Goal: Task Accomplishment & Management: Complete application form

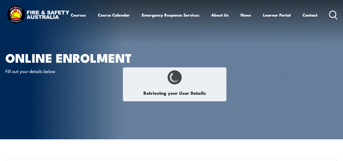
select select "Mr"
type input "[PERSON_NAME]"
type input "[DATE]"
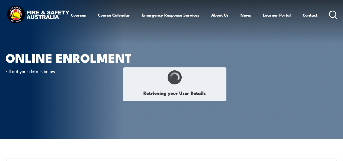
type input "8VDF6LR2DR"
select select "M"
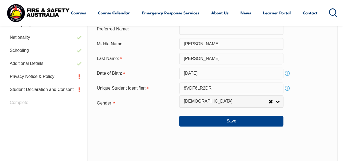
scroll to position [177, 0]
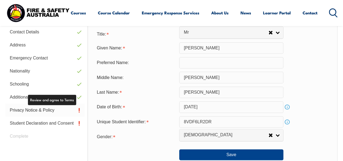
click at [66, 111] on link "Privacy Notice & Policy" at bounding box center [44, 110] width 79 height 13
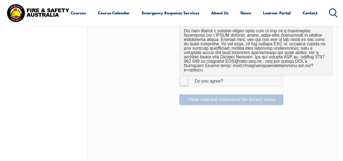
scroll to position [391, 0]
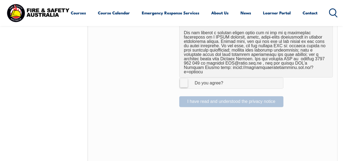
click at [185, 77] on label "I Agree Do you agree?" at bounding box center [231, 82] width 104 height 11
click at [227, 78] on input "I Agree Do you agree?" at bounding box center [231, 83] width 9 height 10
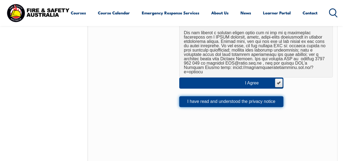
click at [194, 96] on button "I have read and understood the privacy notice" at bounding box center [231, 101] width 104 height 11
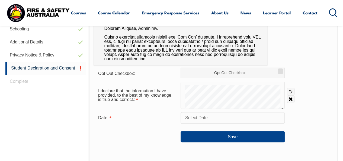
scroll to position [232, 0]
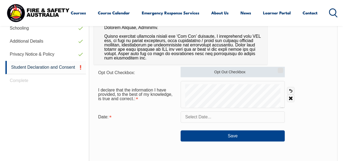
click at [281, 69] on input "Opt Out Checkbox" at bounding box center [279, 68] width 3 height 1
checkbox input "true"
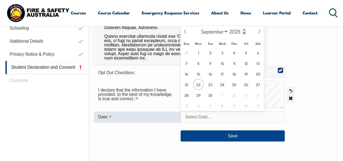
click at [218, 118] on input "text" at bounding box center [233, 116] width 104 height 11
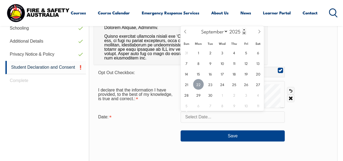
click at [200, 87] on span "22" at bounding box center [198, 84] width 11 height 11
type input "September 22, 2025"
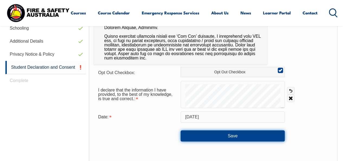
click at [204, 136] on button "Save" at bounding box center [233, 135] width 104 height 11
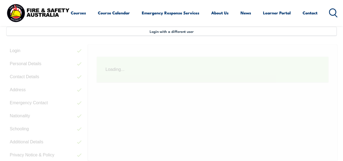
scroll to position [131, 0]
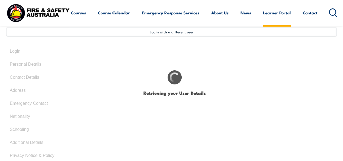
select select "Mr"
type input "[PERSON_NAME]"
type input "[DATE]"
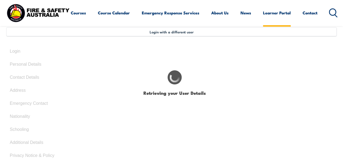
type input "8VDF6LR2DR"
select select "M"
click at [263, 19] on link "Learner Portal" at bounding box center [277, 12] width 28 height 13
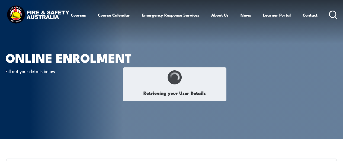
select select "Mr"
type input "Peter"
type input "John"
type input "Douglas"
type input "May 22, 1978"
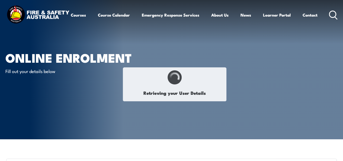
type input "8VDF6LR2DR"
select select "M"
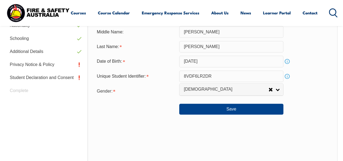
scroll to position [217, 0]
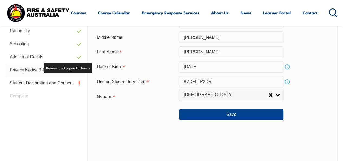
click at [76, 70] on link "Privacy Notice & Policy" at bounding box center [44, 69] width 79 height 13
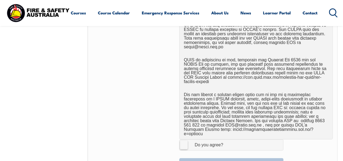
scroll to position [335, 0]
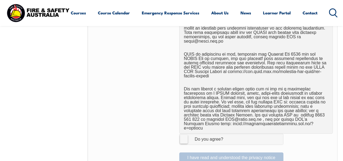
click at [185, 133] on label "I Agree Do you agree?" at bounding box center [231, 138] width 104 height 11
click at [227, 134] on input "I Agree Do you agree?" at bounding box center [231, 139] width 9 height 10
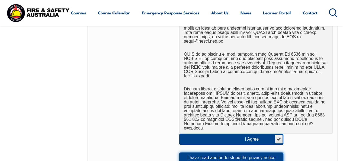
click at [195, 152] on button "I have read and understood the privacy notice" at bounding box center [231, 157] width 104 height 11
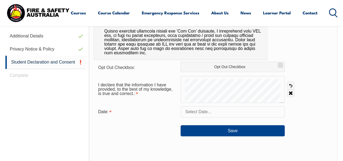
scroll to position [224, 0]
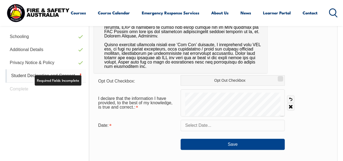
click at [80, 78] on link "Student Declaration and Consent" at bounding box center [45, 75] width 81 height 13
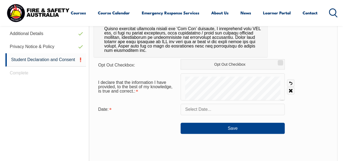
scroll to position [236, 0]
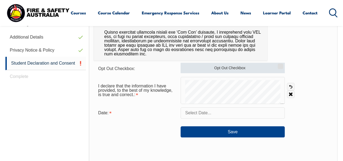
click at [281, 65] on input "Opt Out Checkbox" at bounding box center [279, 64] width 3 height 1
checkbox input "true"
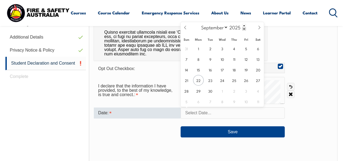
click at [222, 108] on input "text" at bounding box center [233, 112] width 104 height 11
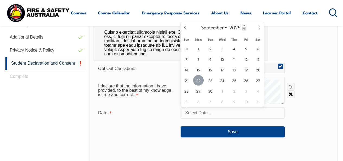
click at [198, 81] on span "22" at bounding box center [198, 80] width 11 height 11
type input "September 22, 2025"
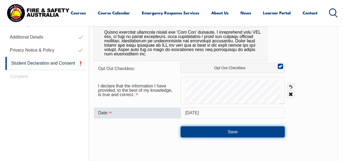
click at [210, 132] on button "Save" at bounding box center [233, 131] width 104 height 11
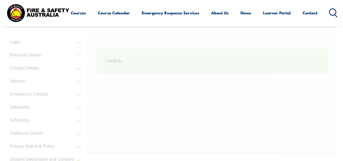
scroll to position [132, 0]
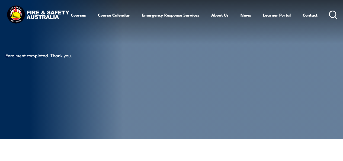
click at [263, 21] on link "Learner Portal" at bounding box center [277, 14] width 28 height 13
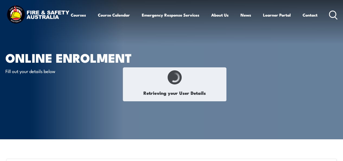
select select "Mr"
type input "[PERSON_NAME]"
type input "[DATE]"
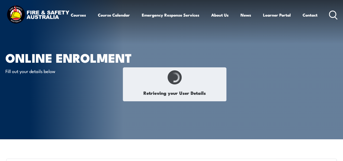
type input "8VDF6LR2DR"
select select "M"
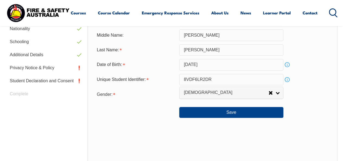
scroll to position [220, 0]
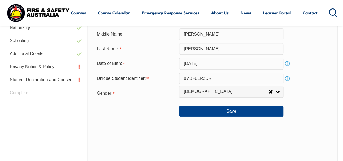
drag, startPoint x: 345, startPoint y: 63, endPoint x: 343, endPoint y: 84, distance: 20.4
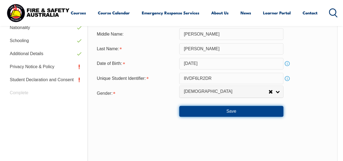
click at [248, 112] on button "Save" at bounding box center [231, 111] width 104 height 11
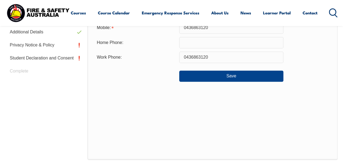
scroll to position [243, 0]
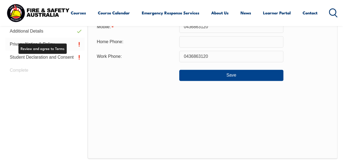
click at [60, 46] on link "Privacy Notice & Policy" at bounding box center [44, 44] width 79 height 13
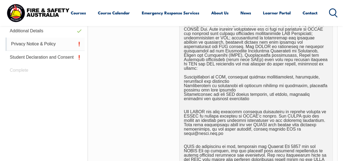
scroll to position [242, 0]
click at [60, 46] on link "Privacy Notice & Policy" at bounding box center [44, 44] width 79 height 13
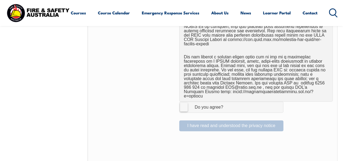
scroll to position [365, 0]
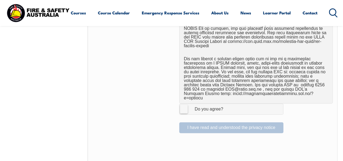
click at [184, 103] on label "I Agree Do you agree?" at bounding box center [231, 108] width 104 height 11
click at [227, 104] on input "I Agree Do you agree?" at bounding box center [231, 109] width 9 height 10
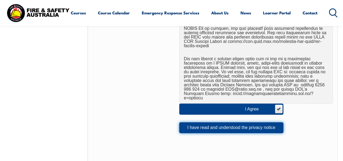
click at [186, 122] on button "I have read and understood the privacy notice" at bounding box center [231, 127] width 104 height 11
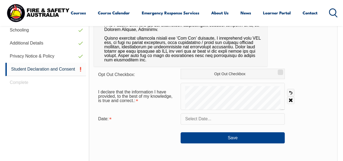
scroll to position [232, 0]
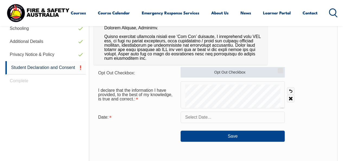
click at [284, 70] on label "Opt Out Checkbox" at bounding box center [233, 72] width 104 height 10
click at [281, 69] on input "Opt Out Checkbox" at bounding box center [279, 68] width 3 height 1
checkbox input "true"
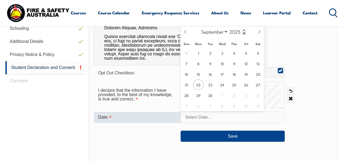
click at [227, 112] on input "text" at bounding box center [233, 116] width 104 height 11
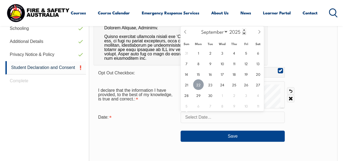
click at [201, 86] on span "22" at bounding box center [198, 84] width 11 height 11
type input "September 22, 2025"
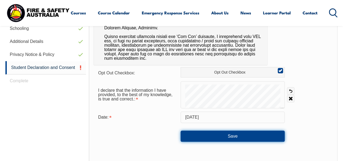
click at [202, 135] on button "Save" at bounding box center [233, 135] width 104 height 11
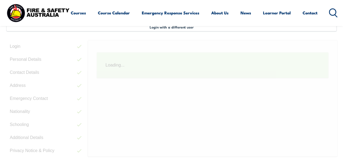
scroll to position [131, 0]
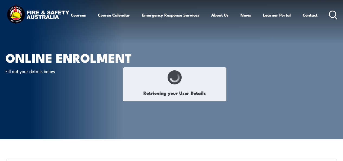
select select "Mr"
type input "[PERSON_NAME]"
type input "John"
type input "Douglas"
type input "May 22, 1978"
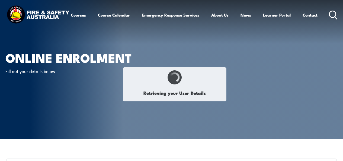
type input "8VDF6LR2DR"
select select "M"
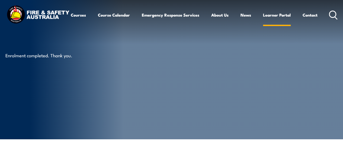
click at [263, 21] on link "Learner Portal" at bounding box center [277, 14] width 28 height 13
